Goal: Task Accomplishment & Management: Manage account settings

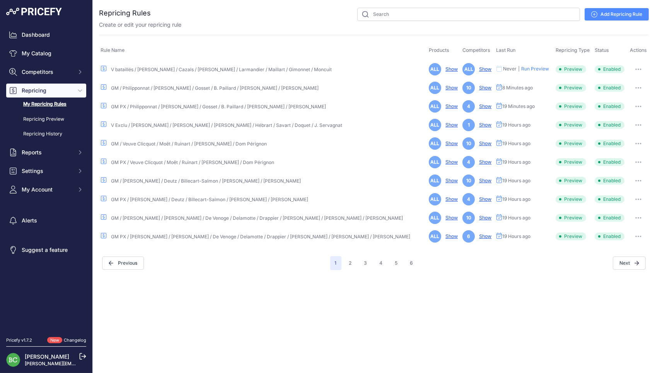
click at [231, 67] on link "V bataillés / [PERSON_NAME] / Cazals / [PERSON_NAME] / Larmandier / Maillart / …" at bounding box center [221, 70] width 221 height 6
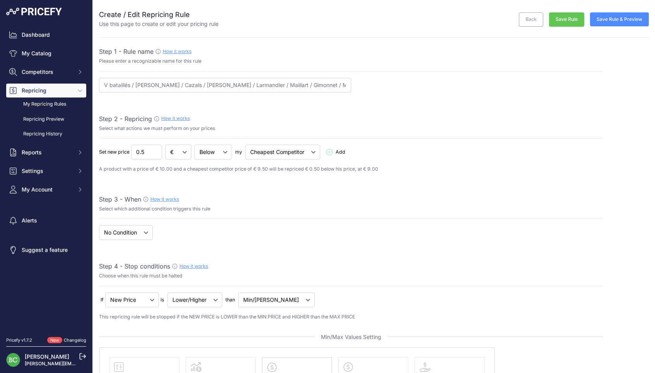
select select "percentage"
select select "7"
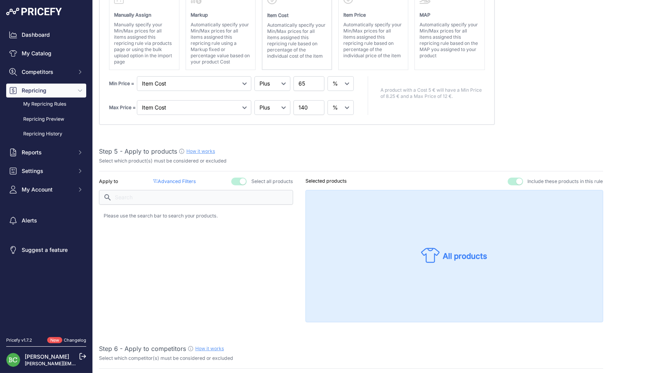
scroll to position [370, 0]
click at [189, 176] on p "Advanced Filters ( false )" at bounding box center [174, 179] width 43 height 7
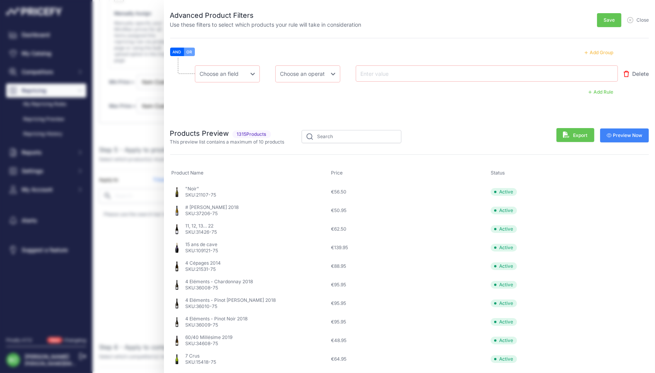
click at [192, 50] on button "OR" at bounding box center [189, 52] width 11 height 9
select select "mp.brand"
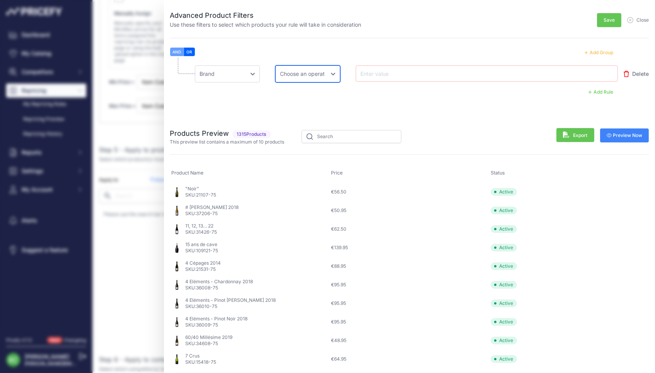
select select "equal"
click at [394, 73] on input "text" at bounding box center [390, 73] width 62 height 9
type input "BRICE"
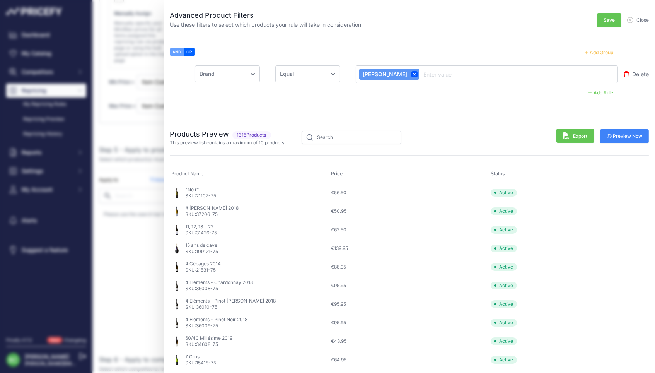
click at [626, 133] on span "Preview Now" at bounding box center [625, 136] width 36 height 6
click at [594, 51] on button "Add Group" at bounding box center [599, 53] width 38 height 10
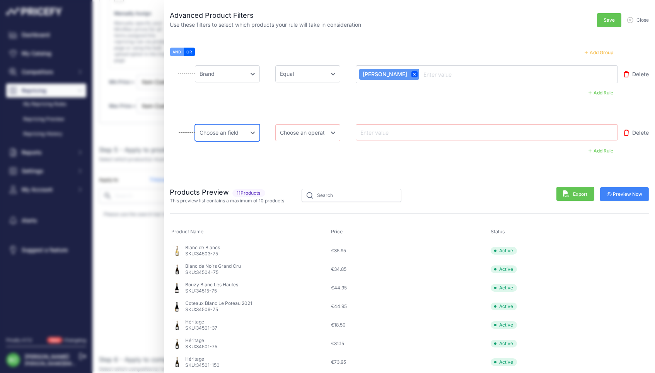
select select "mp.brand"
select select "equal"
click at [382, 135] on input "text" at bounding box center [390, 132] width 62 height 9
type input "CAZALS"
click at [636, 195] on span "Preview Now" at bounding box center [625, 195] width 36 height 6
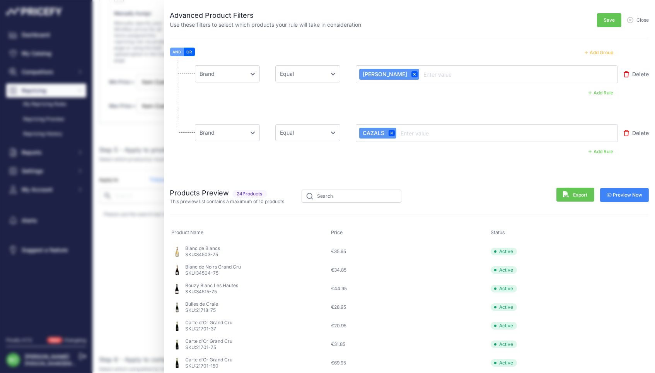
click at [602, 52] on button "Add Group" at bounding box center [599, 53] width 38 height 10
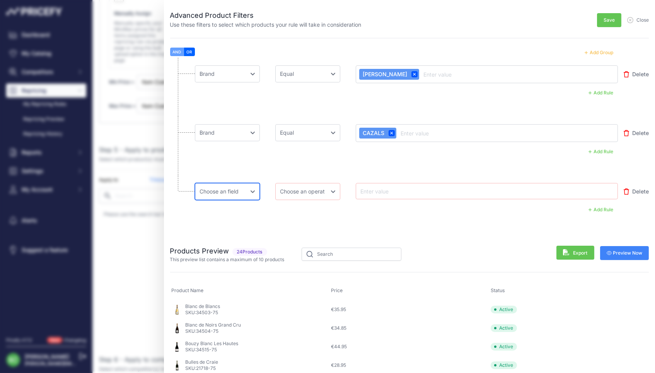
select select "mp.brand"
select select "equal"
click at [392, 188] on input "text" at bounding box center [390, 190] width 62 height 9
type input "DE SOUSA"
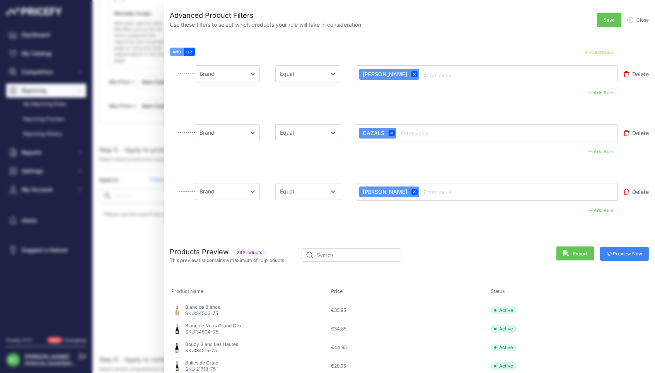
click at [638, 254] on span "Preview Now" at bounding box center [625, 254] width 36 height 6
click at [605, 51] on button "Add Group" at bounding box center [599, 53] width 38 height 10
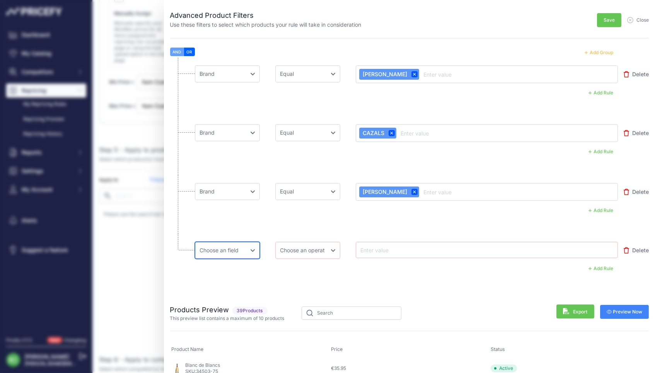
select select "mp.brand"
select select "equal"
click at [380, 249] on input "text" at bounding box center [390, 249] width 62 height 9
click at [399, 249] on input "text" at bounding box center [390, 249] width 62 height 9
click at [367, 245] on input "text" at bounding box center [390, 249] width 62 height 9
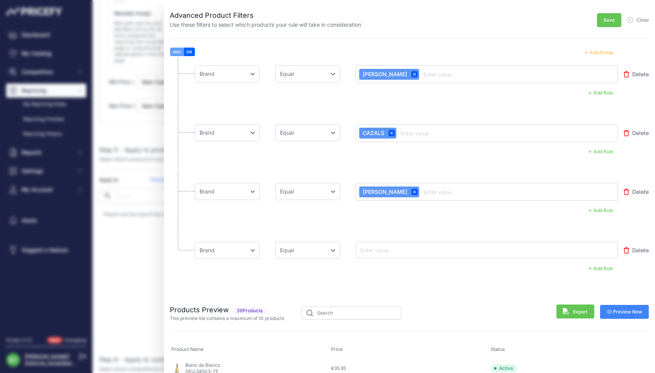
paste input "LARMANDIER-BERNIER"
type input "LARMANDIER-BERNIER"
click at [636, 313] on span "Preview Now" at bounding box center [625, 313] width 36 height 6
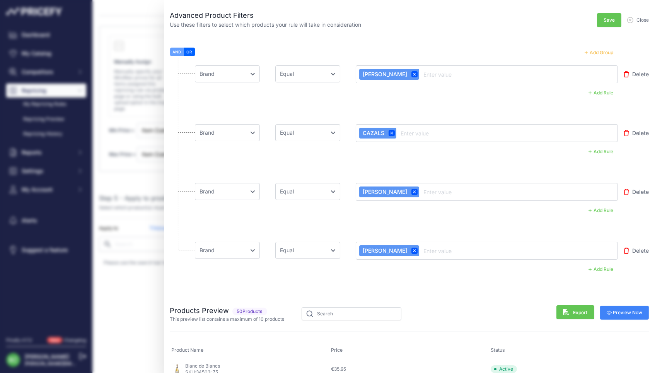
scroll to position [316, 0]
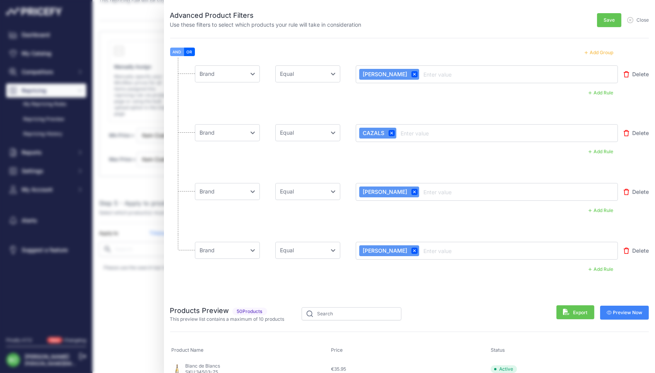
click at [599, 50] on button "Add Group" at bounding box center [599, 53] width 38 height 10
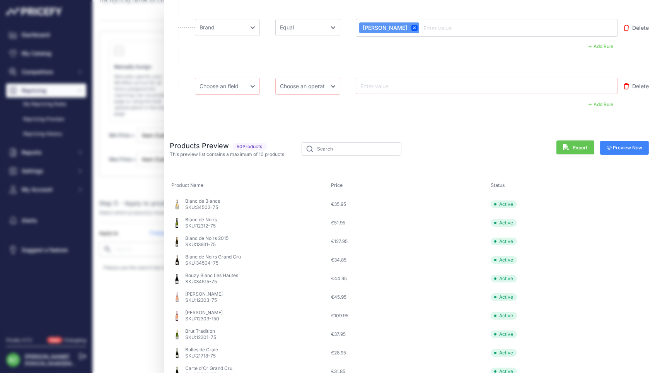
scroll to position [222, 0]
select select "mp.brand"
select select "equal"
drag, startPoint x: 287, startPoint y: 82, endPoint x: 384, endPoint y: 83, distance: 96.7
click at [384, 83] on div "Choose an field Name Price Cost MAP Brand Min Price Max Price SKU GTIN/EAN/ASIN…" at bounding box center [407, 86] width 424 height 17
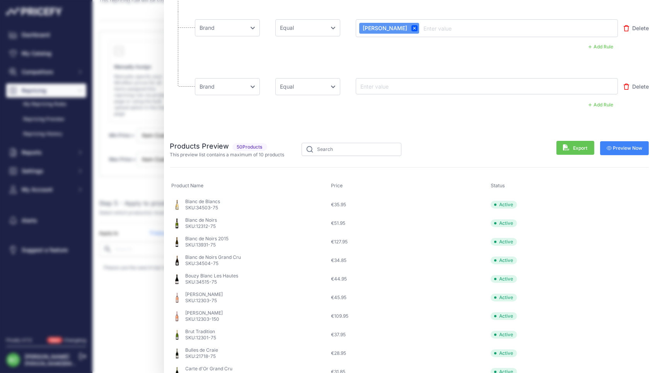
click at [371, 84] on input "text" at bounding box center [390, 86] width 62 height 9
paste input "NICOLAS MAILLART"
type input "NICOLAS MAILLART"
drag, startPoint x: 619, startPoint y: 148, endPoint x: 407, endPoint y: 148, distance: 212.4
click at [618, 148] on span "Preview Now" at bounding box center [625, 149] width 36 height 6
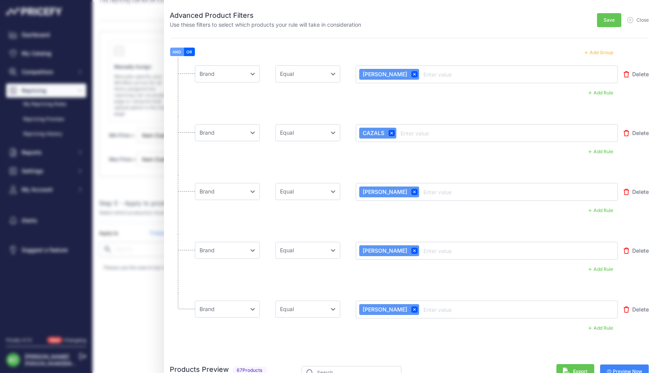
scroll to position [0, 0]
click at [602, 51] on button "Add Group" at bounding box center [599, 53] width 38 height 10
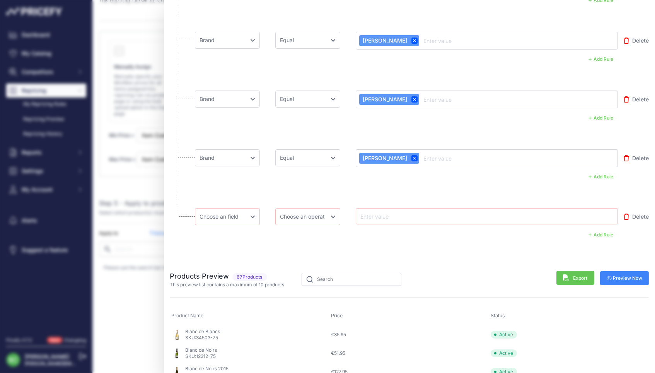
scroll to position [154, 0]
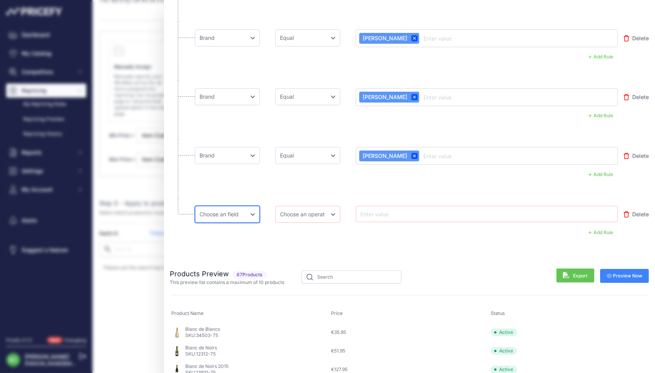
select select "mp.brand"
select select "equal"
click at [400, 213] on input "text" at bounding box center [390, 213] width 62 height 9
click at [383, 215] on input "text" at bounding box center [390, 213] width 62 height 9
paste input "PIERRE GIMONNET"
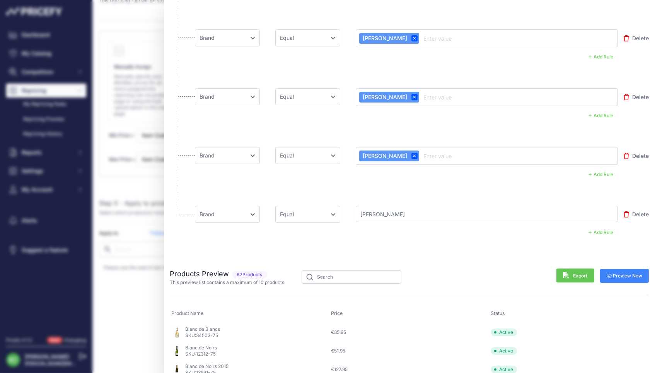
type input "PIERRE GIMONNET"
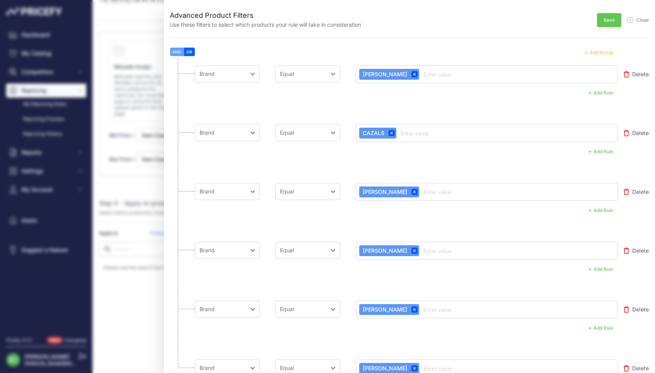
scroll to position [0, 0]
click at [599, 50] on button "Add Group" at bounding box center [599, 53] width 38 height 10
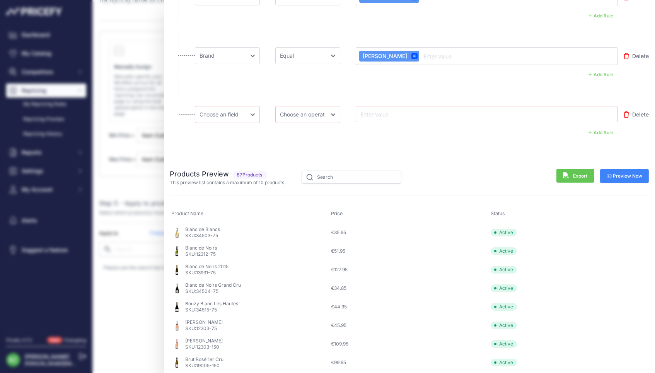
scroll to position [262, 0]
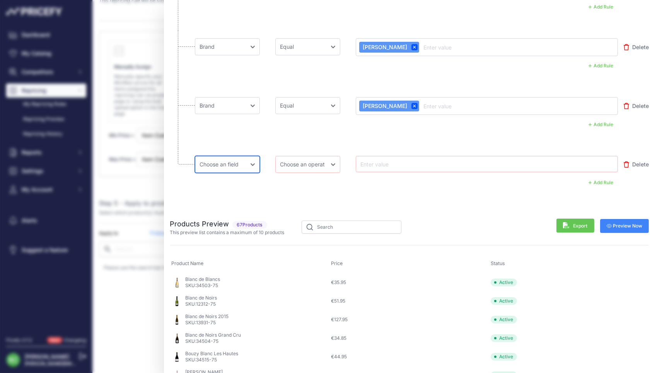
select select "mp.brand"
select select "equal"
click at [398, 164] on input "text" at bounding box center [390, 163] width 62 height 9
click at [394, 161] on input "text" at bounding box center [390, 163] width 62 height 9
click at [390, 160] on input "text" at bounding box center [390, 163] width 62 height 9
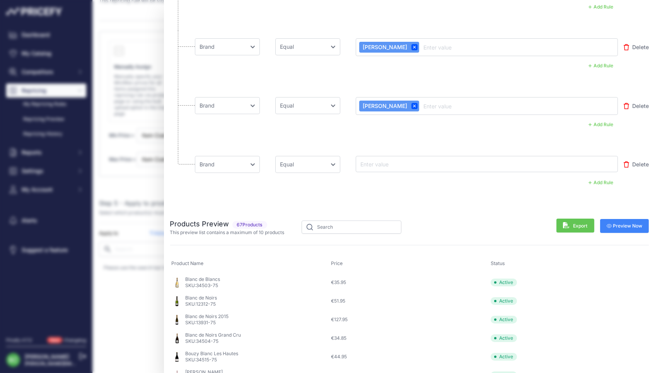
paste input "PIERRE MONCUIT"
type input "PIERRE MONCUIT"
click at [628, 225] on span "Preview Now" at bounding box center [625, 227] width 36 height 6
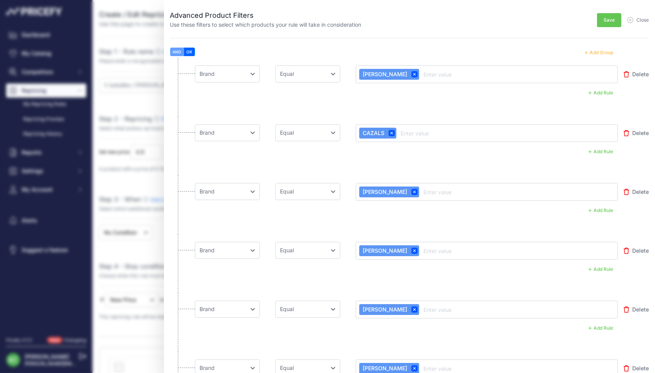
scroll to position [0, 0]
click at [611, 19] on span "Save" at bounding box center [609, 20] width 11 height 6
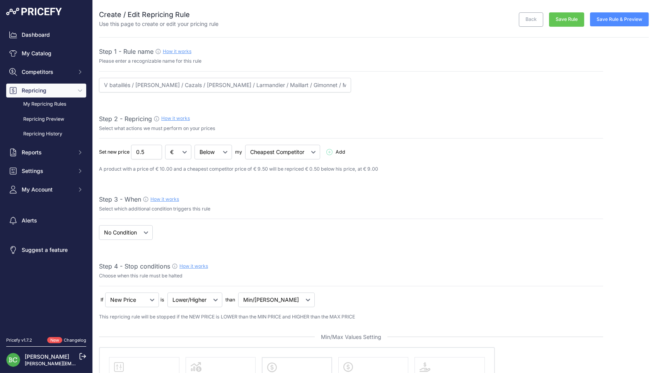
click at [568, 19] on button "Save Rule" at bounding box center [566, 19] width 35 height 14
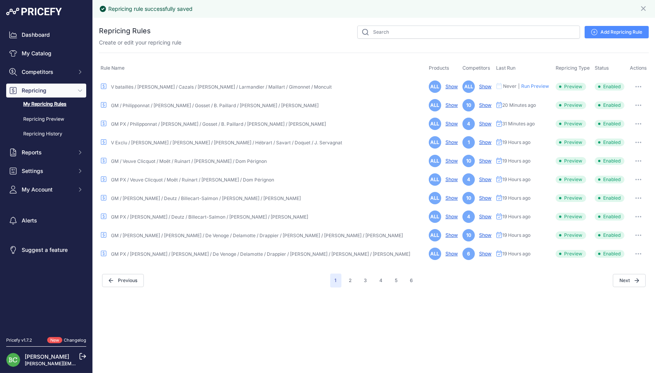
click at [262, 86] on link "V bataillés / [PERSON_NAME] / Cazals / [PERSON_NAME] / Larmandier / Maillart / …" at bounding box center [221, 87] width 221 height 6
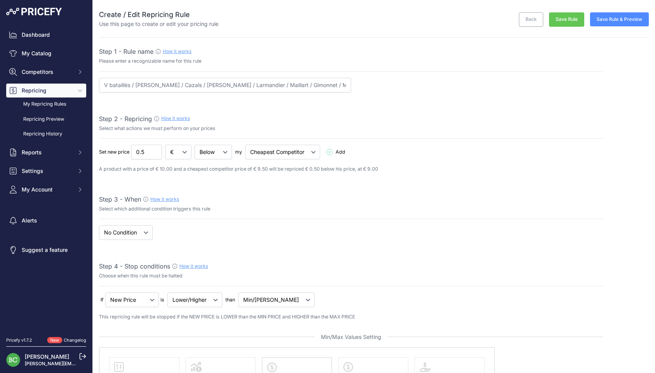
select select "percentage"
select select "7"
click at [41, 107] on link "My Repricing Rules" at bounding box center [46, 105] width 80 height 14
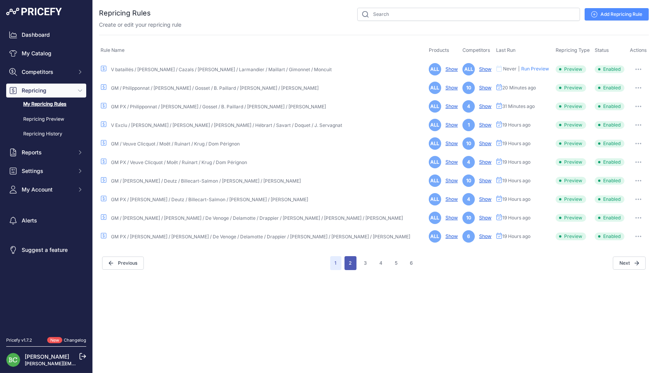
click at [354, 262] on button "2" at bounding box center [351, 263] width 12 height 14
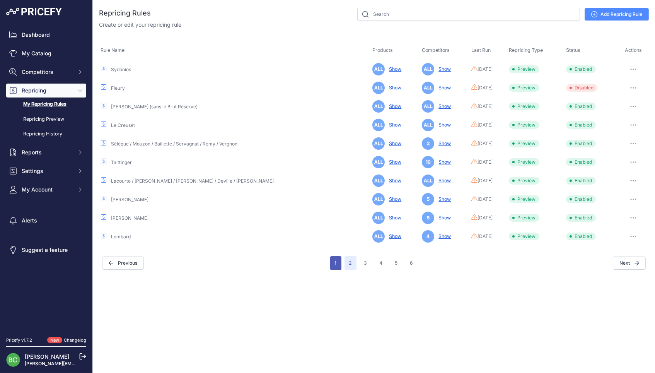
click at [334, 261] on button "1" at bounding box center [335, 263] width 11 height 14
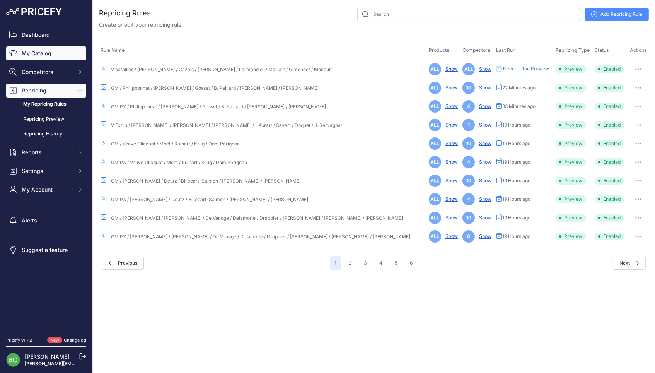
click at [43, 57] on link "My Catalog" at bounding box center [46, 53] width 80 height 14
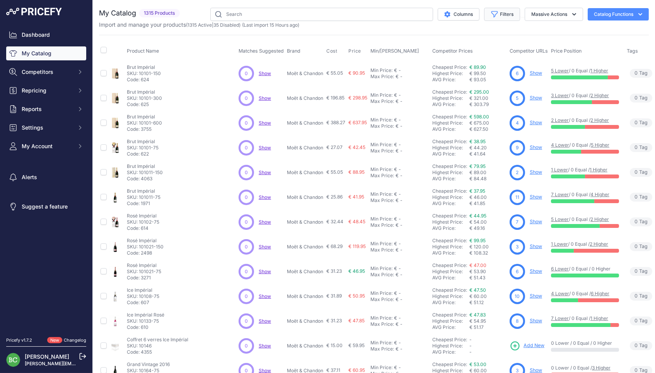
click at [497, 15] on icon "button" at bounding box center [495, 14] width 8 height 8
select select "[PERSON_NAME]"
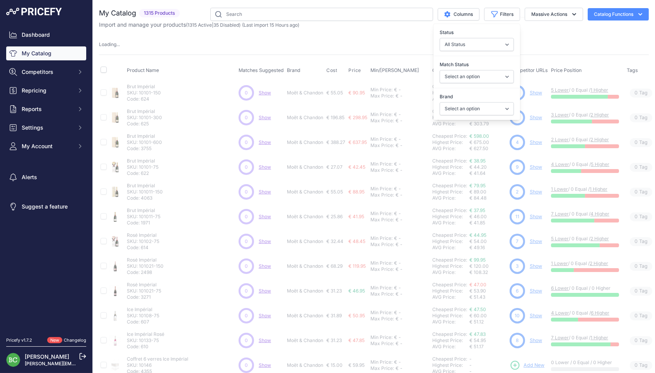
click at [399, 38] on div "My Catalog 1315 Products" at bounding box center [374, 242] width 550 height 469
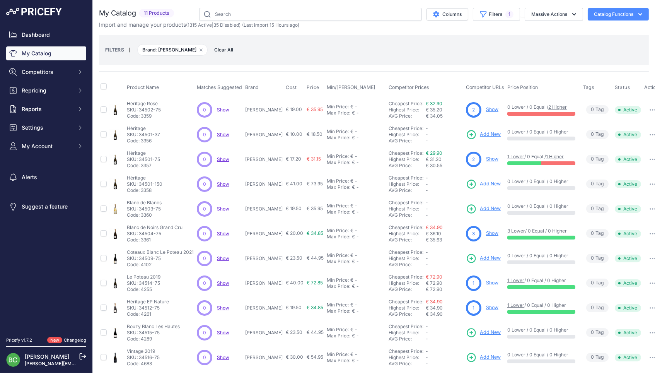
click at [401, 68] on div "My Catalog 11 Products" at bounding box center [374, 189] width 550 height 362
